Goal: Transaction & Acquisition: Download file/media

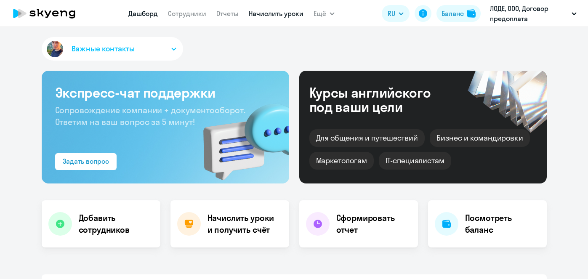
click at [279, 15] on link "Начислить уроки" at bounding box center [276, 13] width 55 height 8
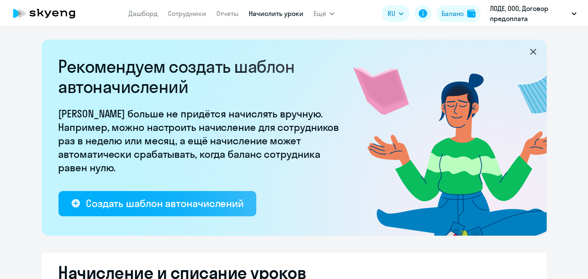
select select "10"
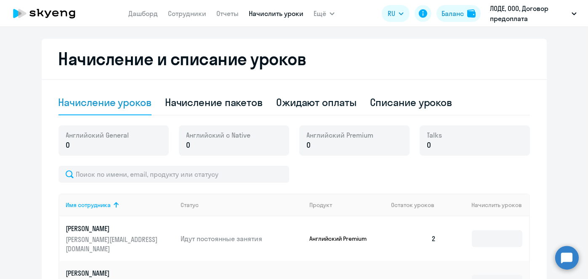
scroll to position [227, 0]
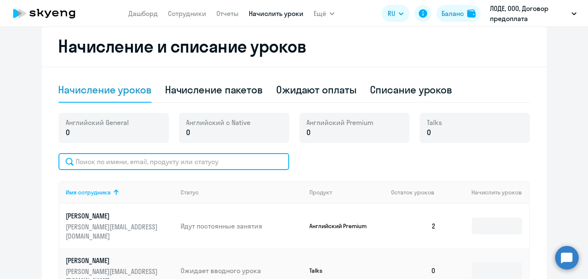
click at [192, 164] on input "text" at bounding box center [174, 161] width 231 height 17
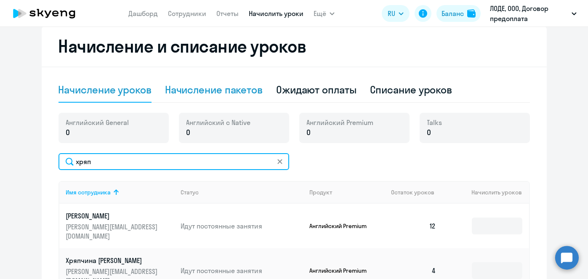
type input "хряп"
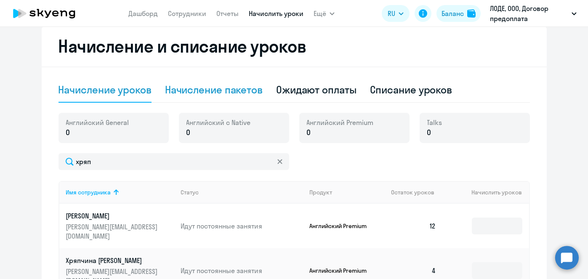
click at [234, 88] on div "Начисление пакетов" at bounding box center [214, 89] width 98 height 13
select select "10"
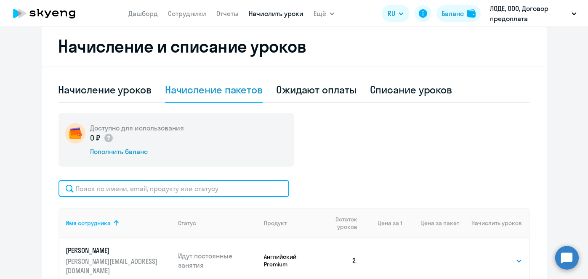
click at [226, 190] on input "text" at bounding box center [174, 188] width 231 height 17
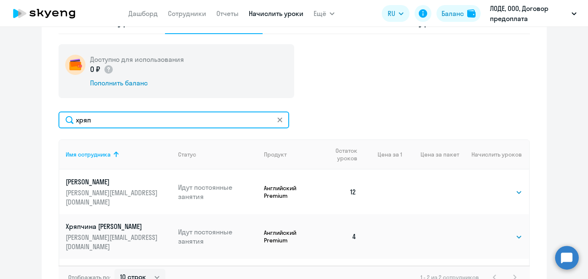
scroll to position [302, 0]
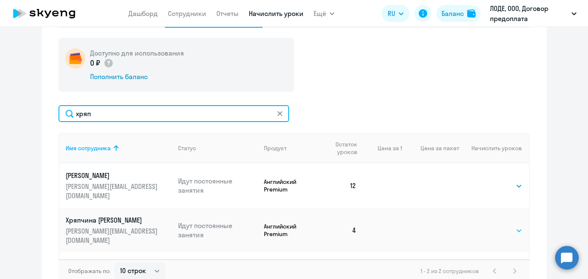
type input "хряп"
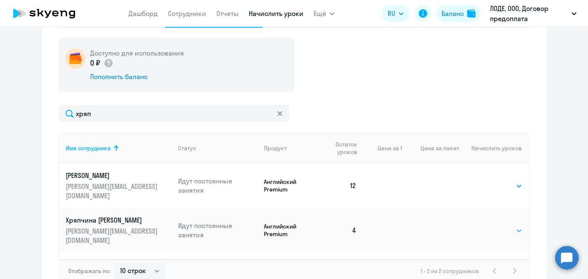
click at [505, 226] on select "Выбрать 4 8 16 32 64 96 128" at bounding box center [505, 231] width 35 height 10
select select "64"
click at [488, 226] on select "Выбрать 4 8 16 32 64 96 128" at bounding box center [505, 231] width 35 height 10
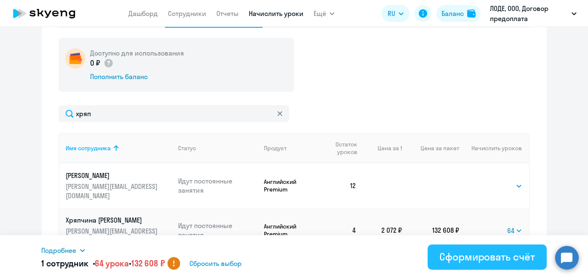
click at [468, 254] on div "Сформировать счёт" at bounding box center [487, 256] width 95 height 13
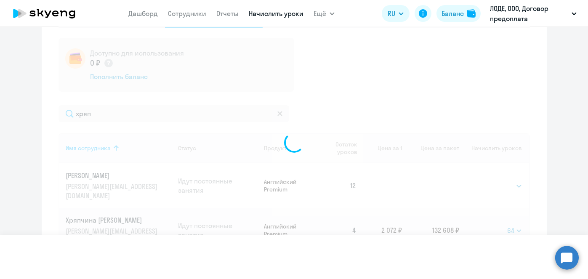
select select
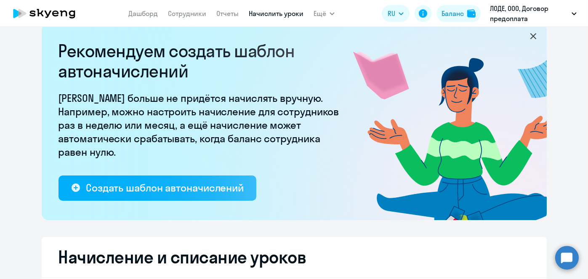
scroll to position [0, 0]
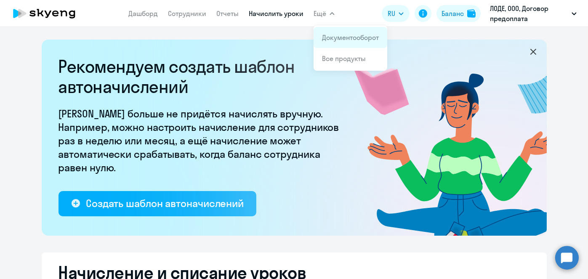
click at [336, 37] on link "Документооборот" at bounding box center [350, 37] width 57 height 8
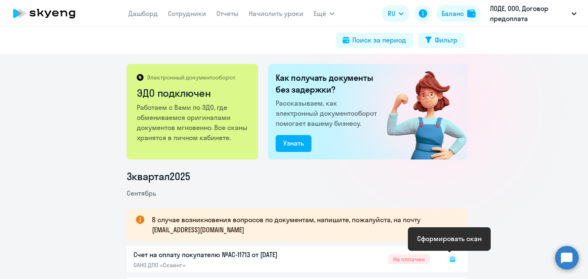
click at [448, 259] on rect at bounding box center [453, 259] width 10 height 10
click at [449, 260] on rect at bounding box center [453, 259] width 10 height 10
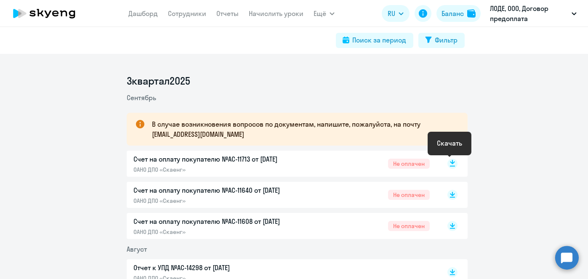
click at [450, 166] on icon at bounding box center [452, 166] width 5 height 1
